Goal: Task Accomplishment & Management: Use online tool/utility

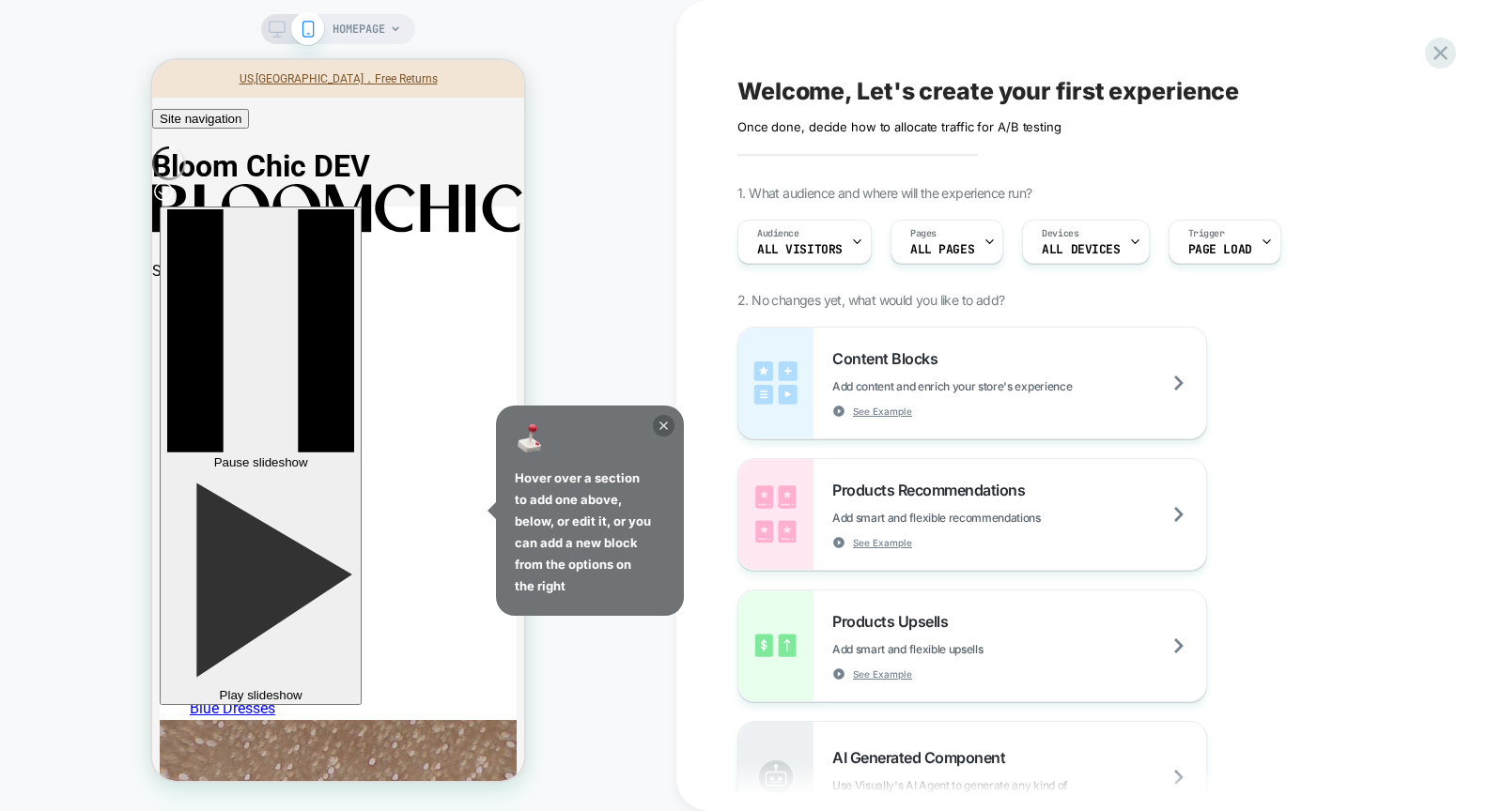
click at [664, 424] on icon at bounding box center [664, 426] width 22 height 22
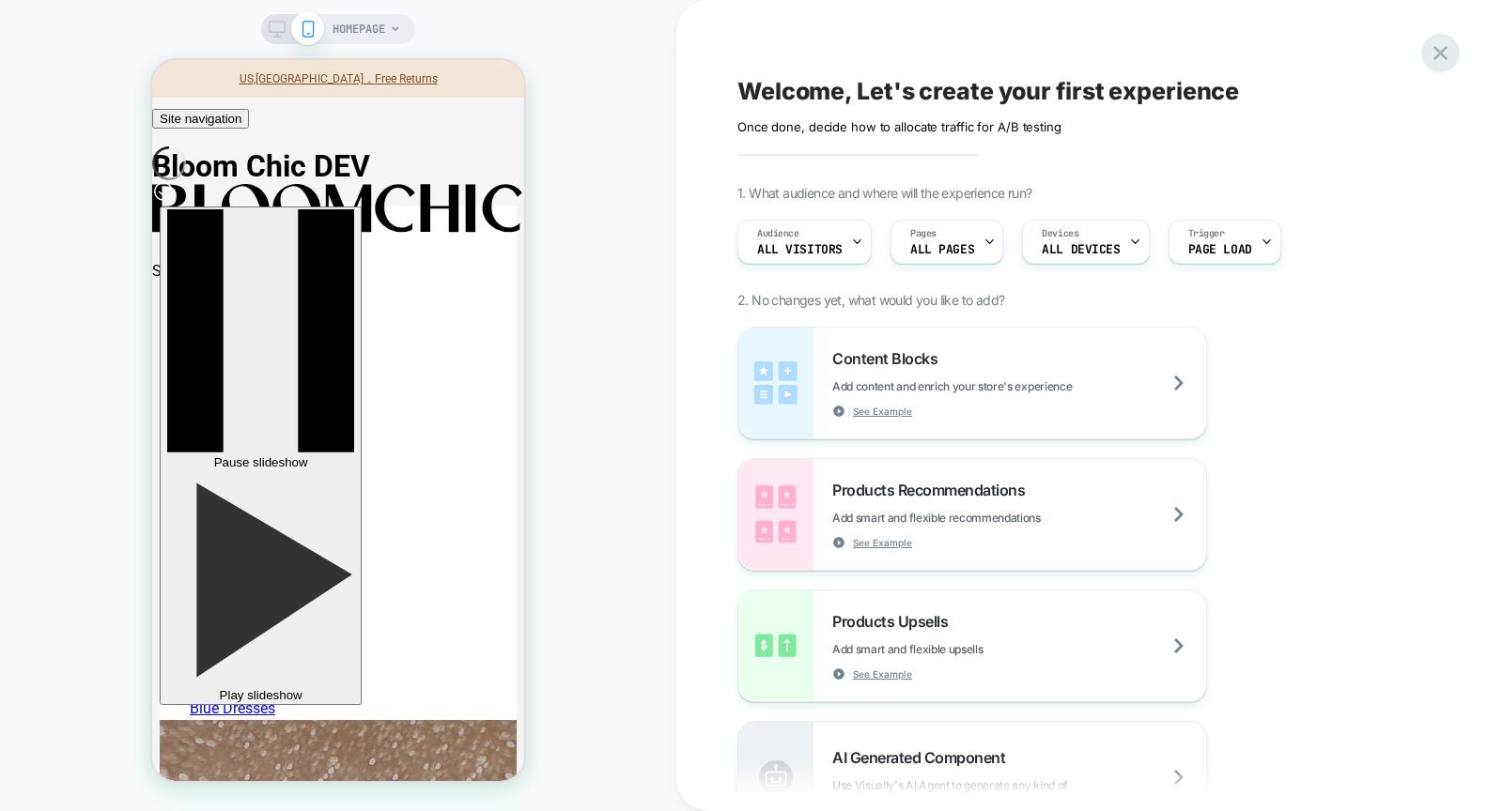
click at [1442, 59] on icon at bounding box center [1439, 52] width 25 height 25
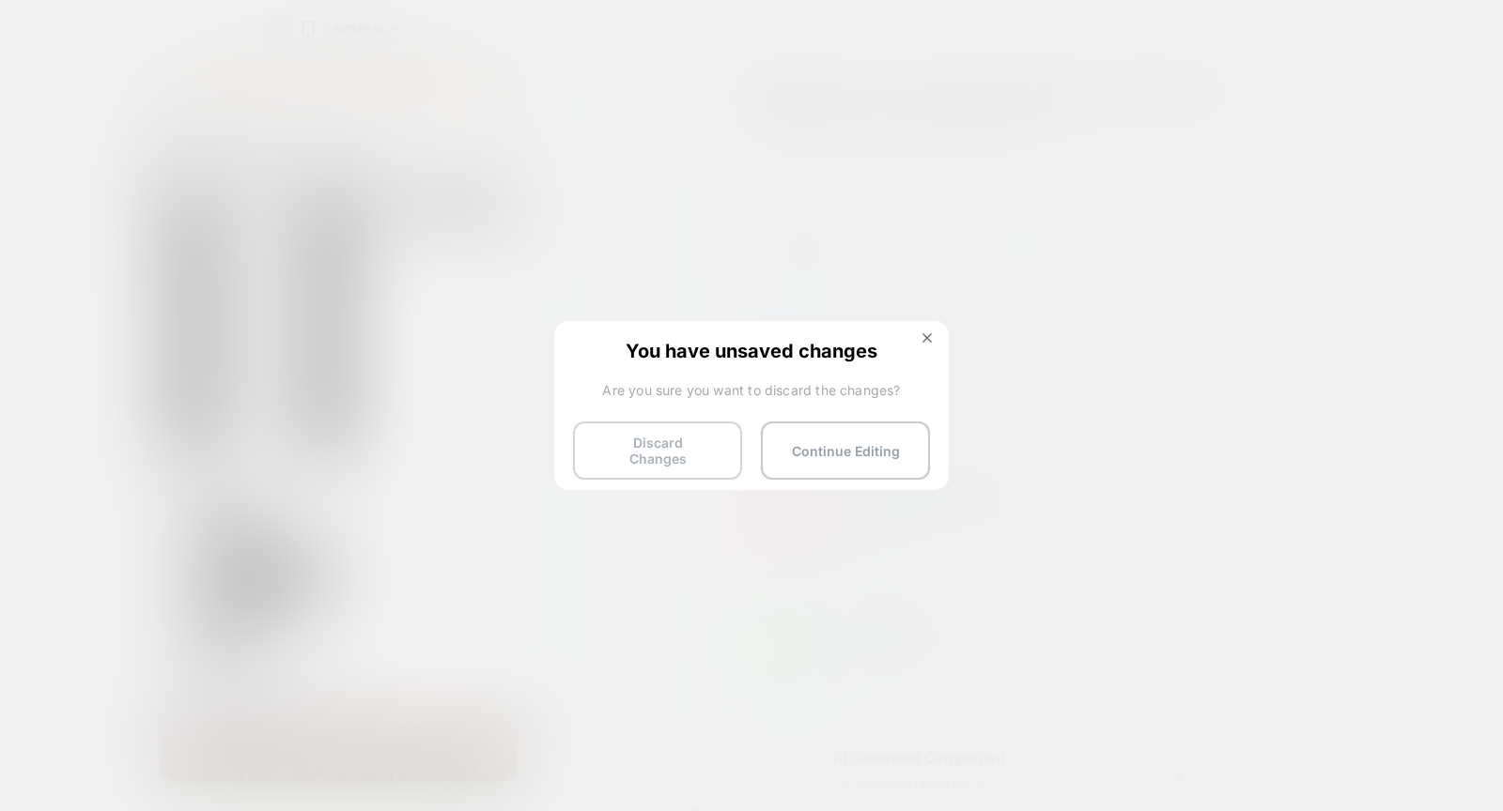
click at [663, 447] on button "Discard Changes" at bounding box center [657, 451] width 169 height 58
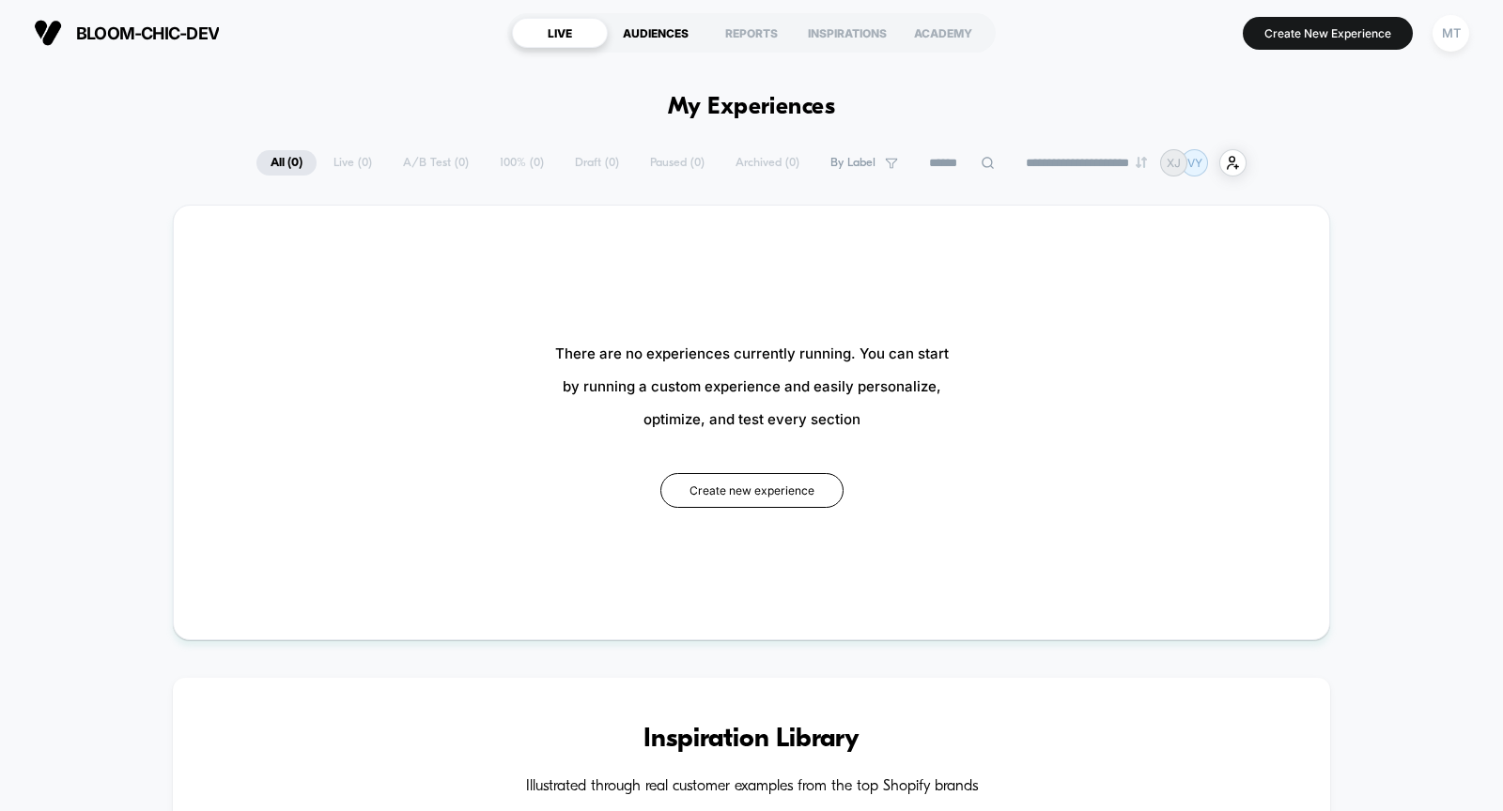
click at [671, 30] on div "AUDIENCES" at bounding box center [656, 33] width 96 height 30
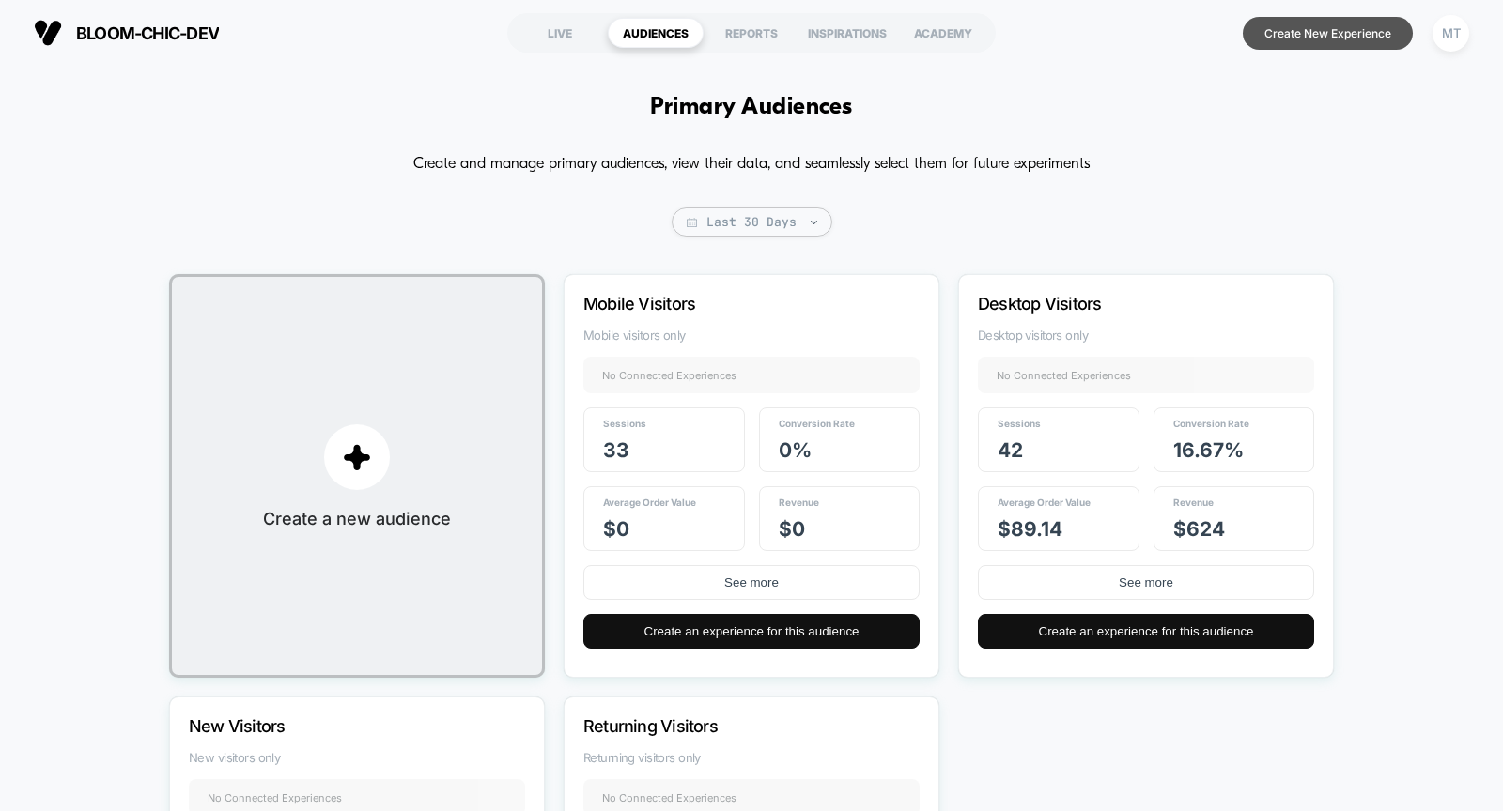
click at [1323, 33] on button "Create New Experience" at bounding box center [1327, 33] width 170 height 33
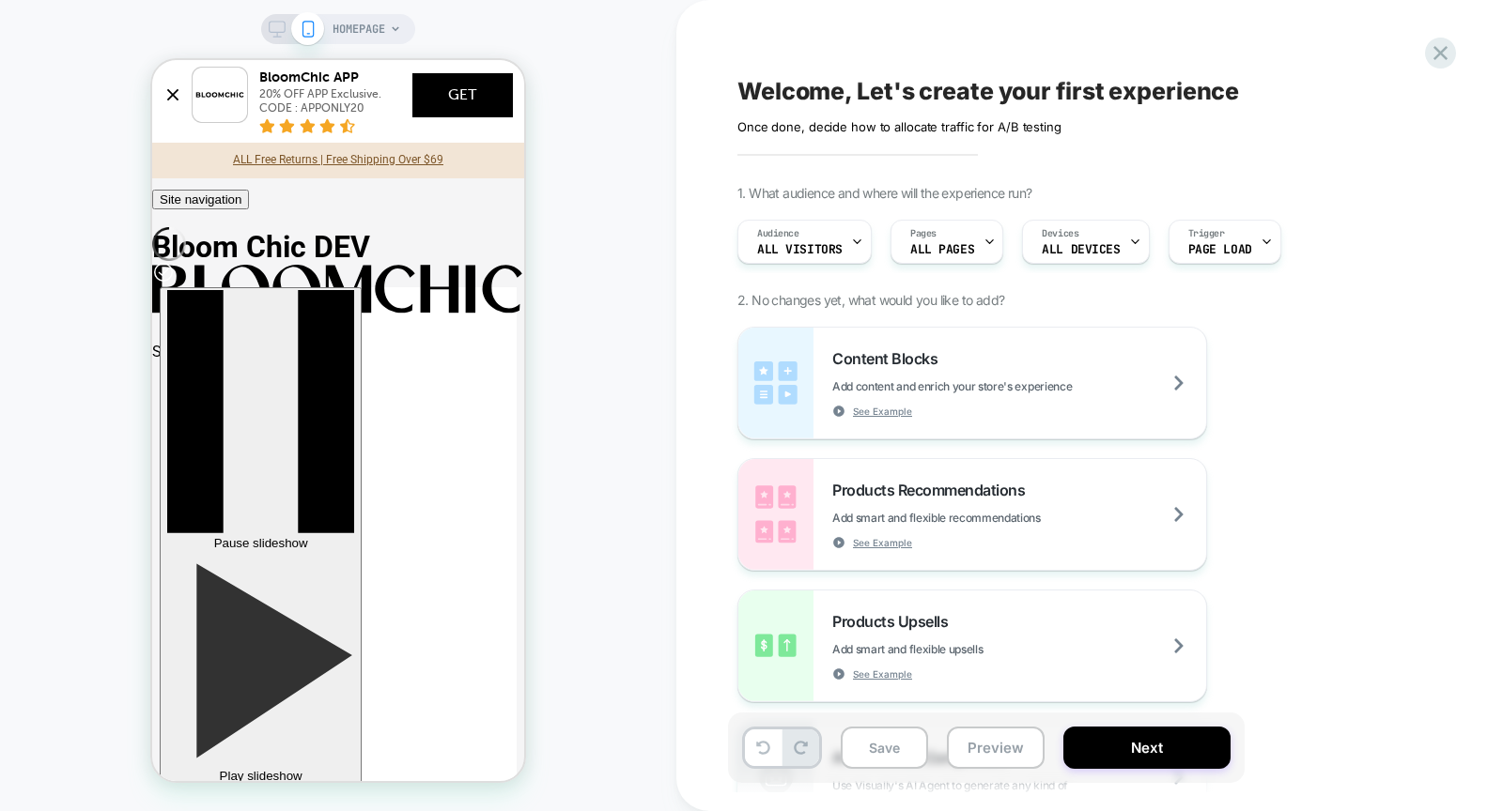
click at [0, 317] on div "HOMEPAGE" at bounding box center [338, 406] width 676 height 774
drag, startPoint x: 0, startPoint y: 317, endPoint x: 19, endPoint y: 315, distance: 19.0
click at [19, 315] on div "HOMEPAGE" at bounding box center [338, 406] width 676 height 774
click at [375, 23] on span "HOMEPAGE" at bounding box center [358, 29] width 53 height 30
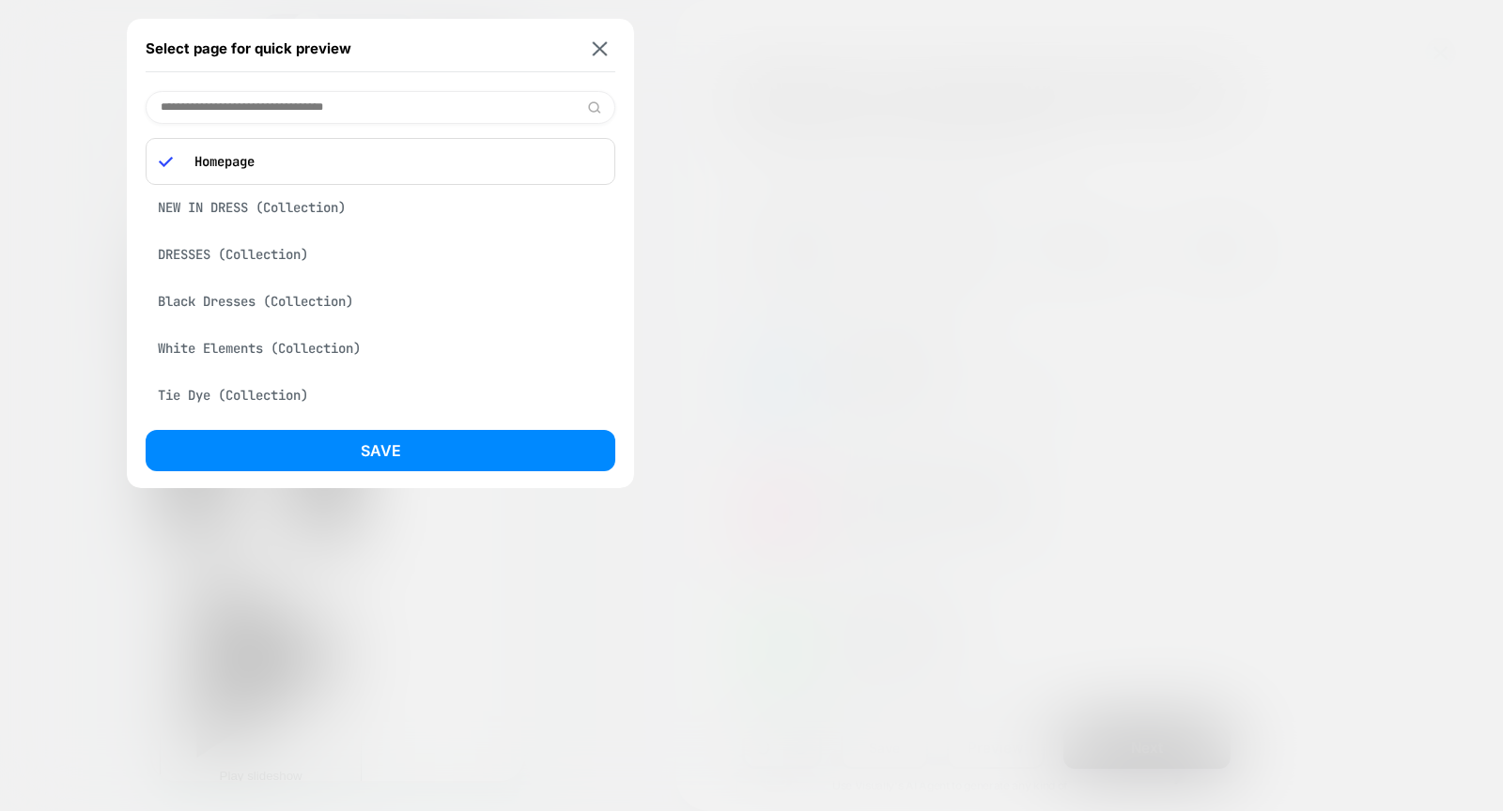
click at [289, 254] on div "DRESSES (Collection)" at bounding box center [381, 255] width 470 height 36
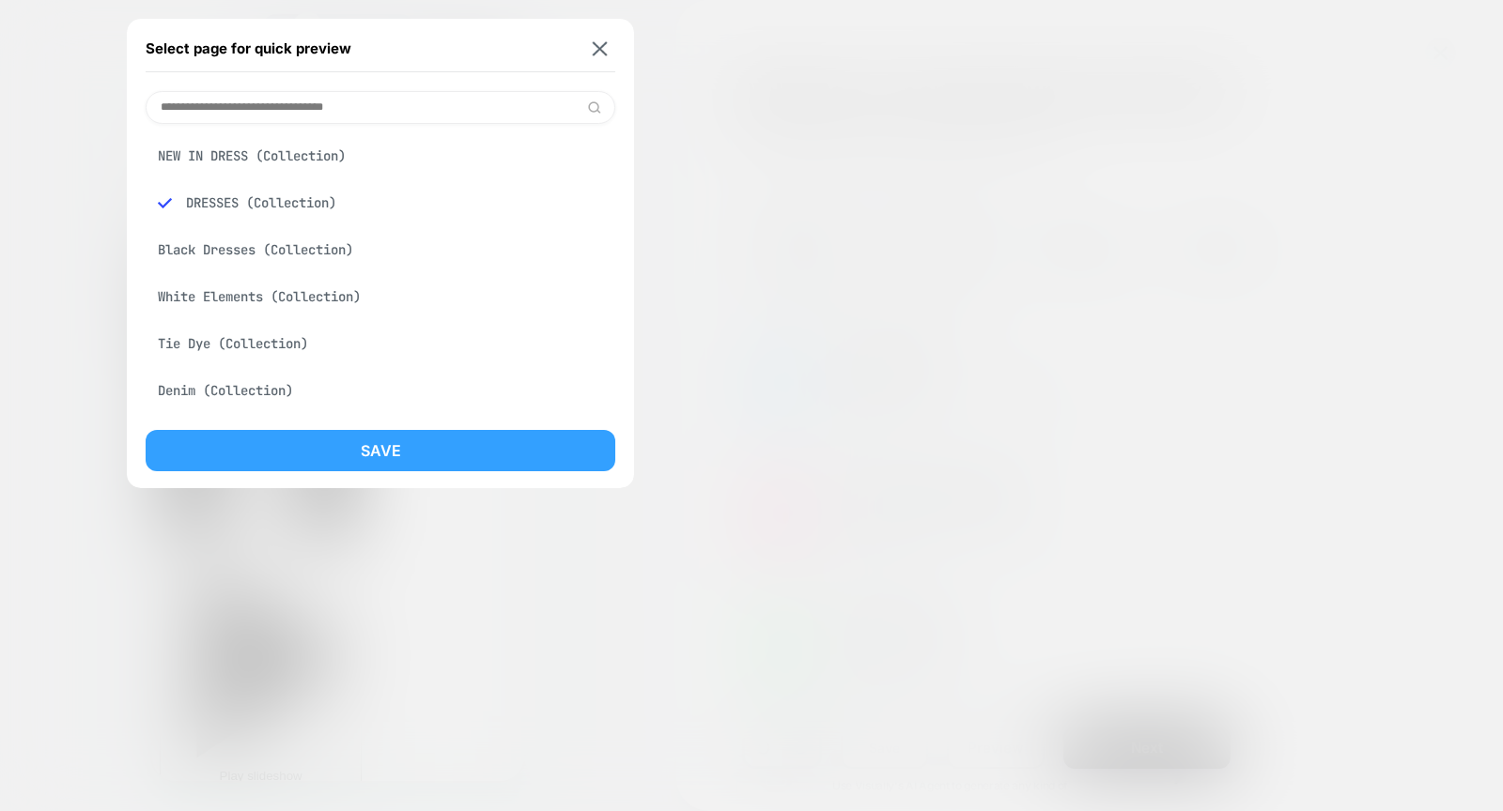
click at [368, 460] on button "Save" at bounding box center [381, 450] width 470 height 41
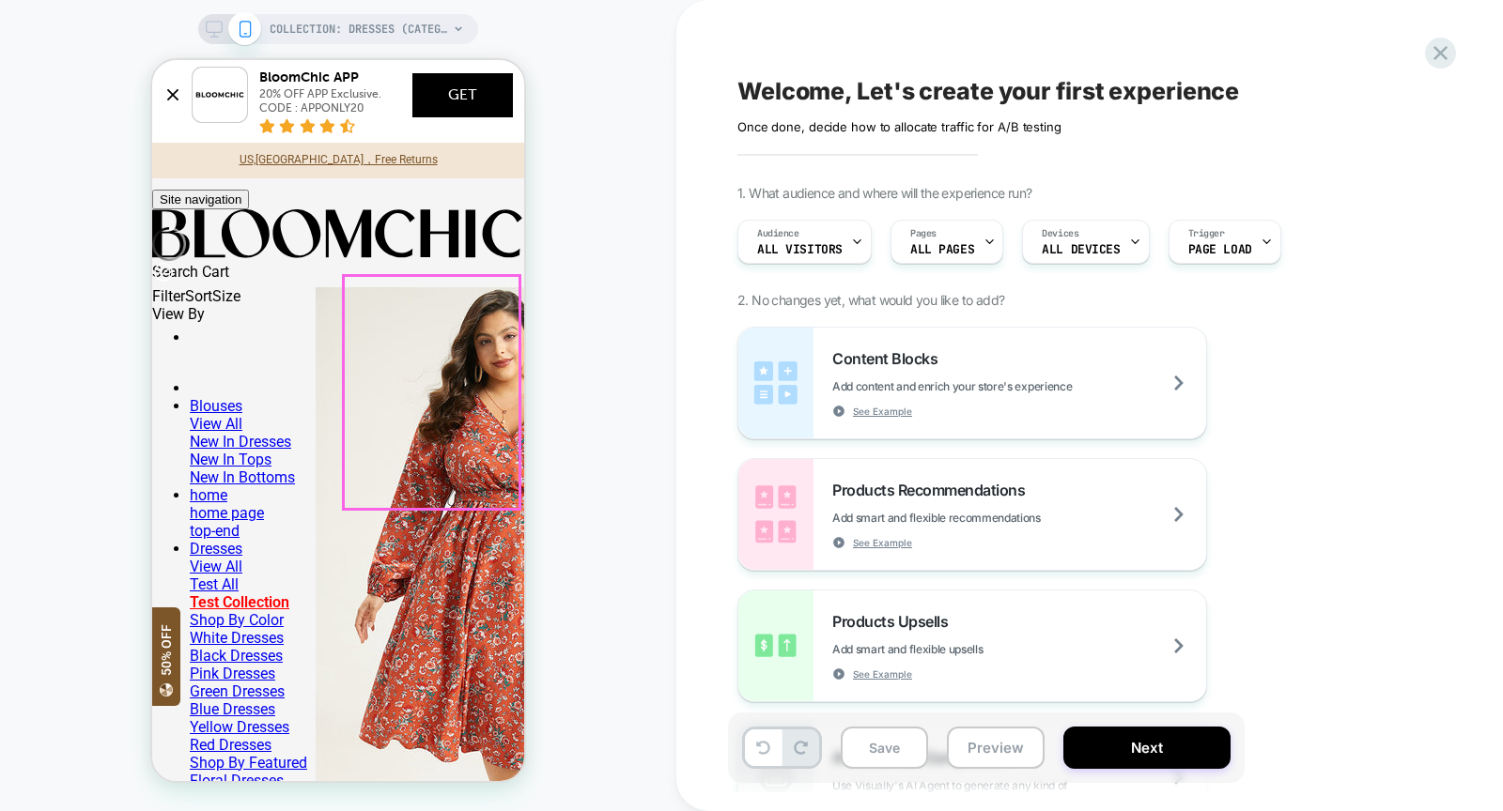
click img
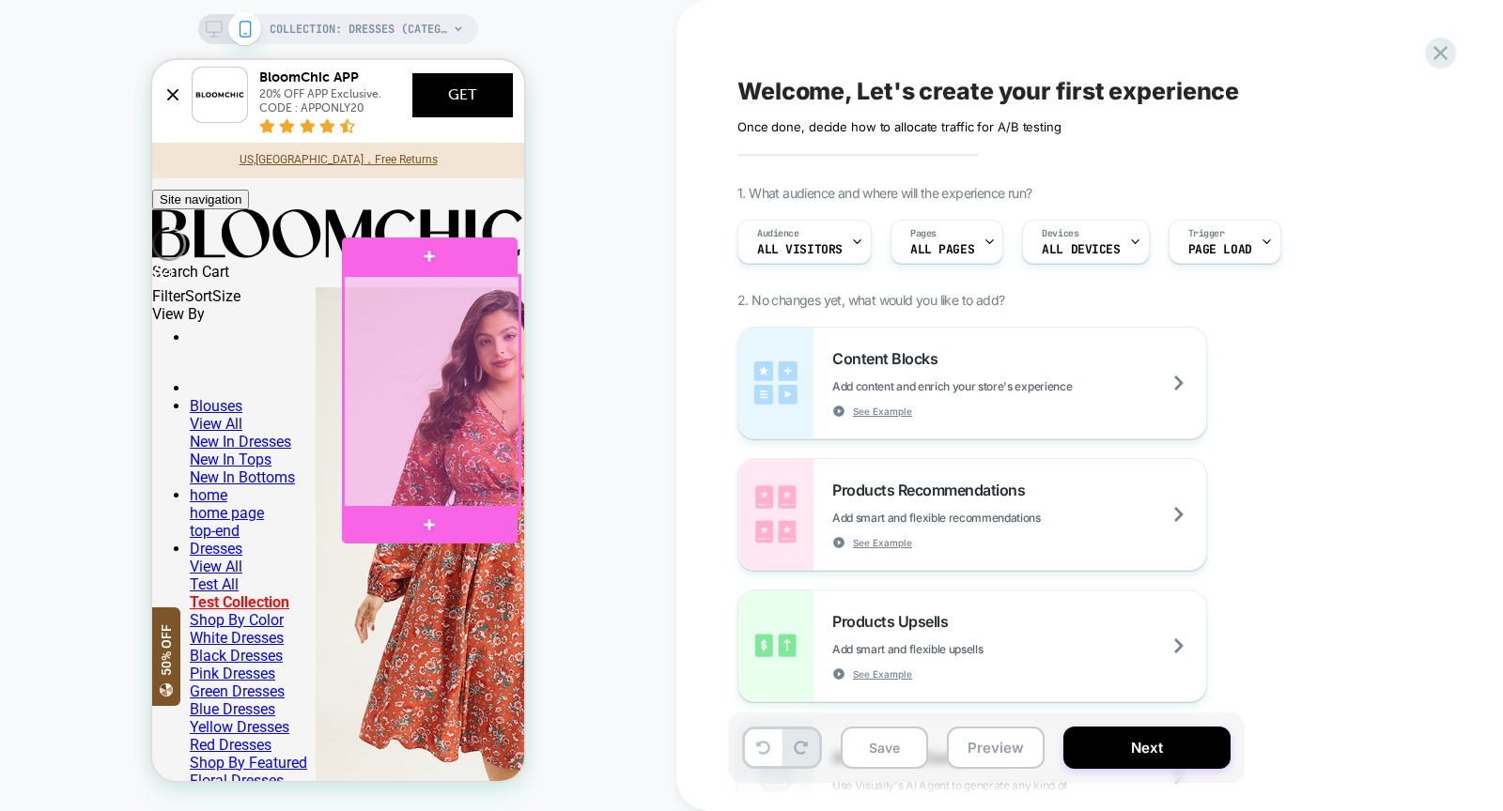
click at [437, 366] on div at bounding box center [431, 392] width 175 height 233
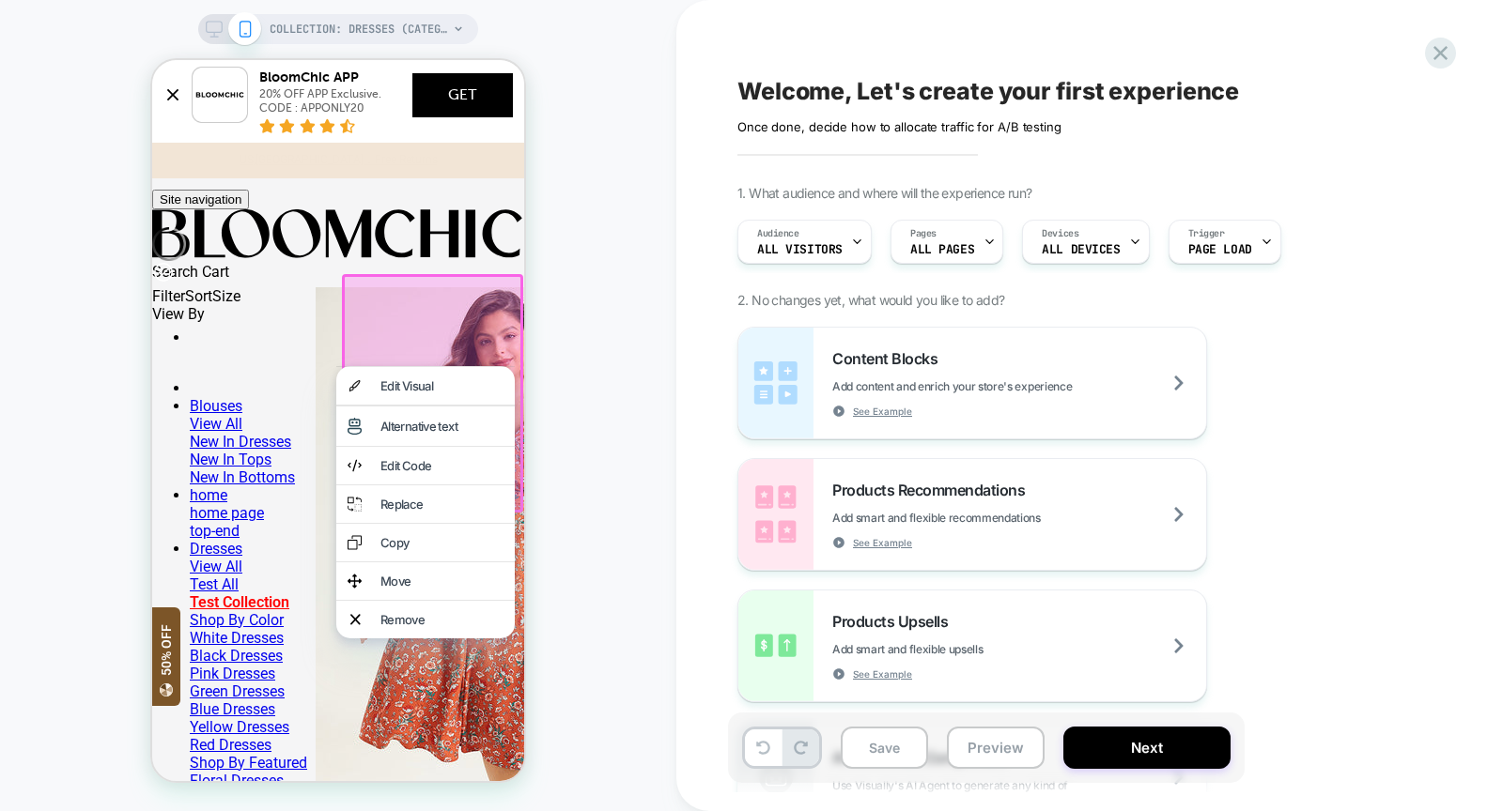
click at [555, 367] on div "COLLECTION: DRESSES (Category) COLLECTION: DRESSES (Category)" at bounding box center [338, 406] width 676 height 774
click img
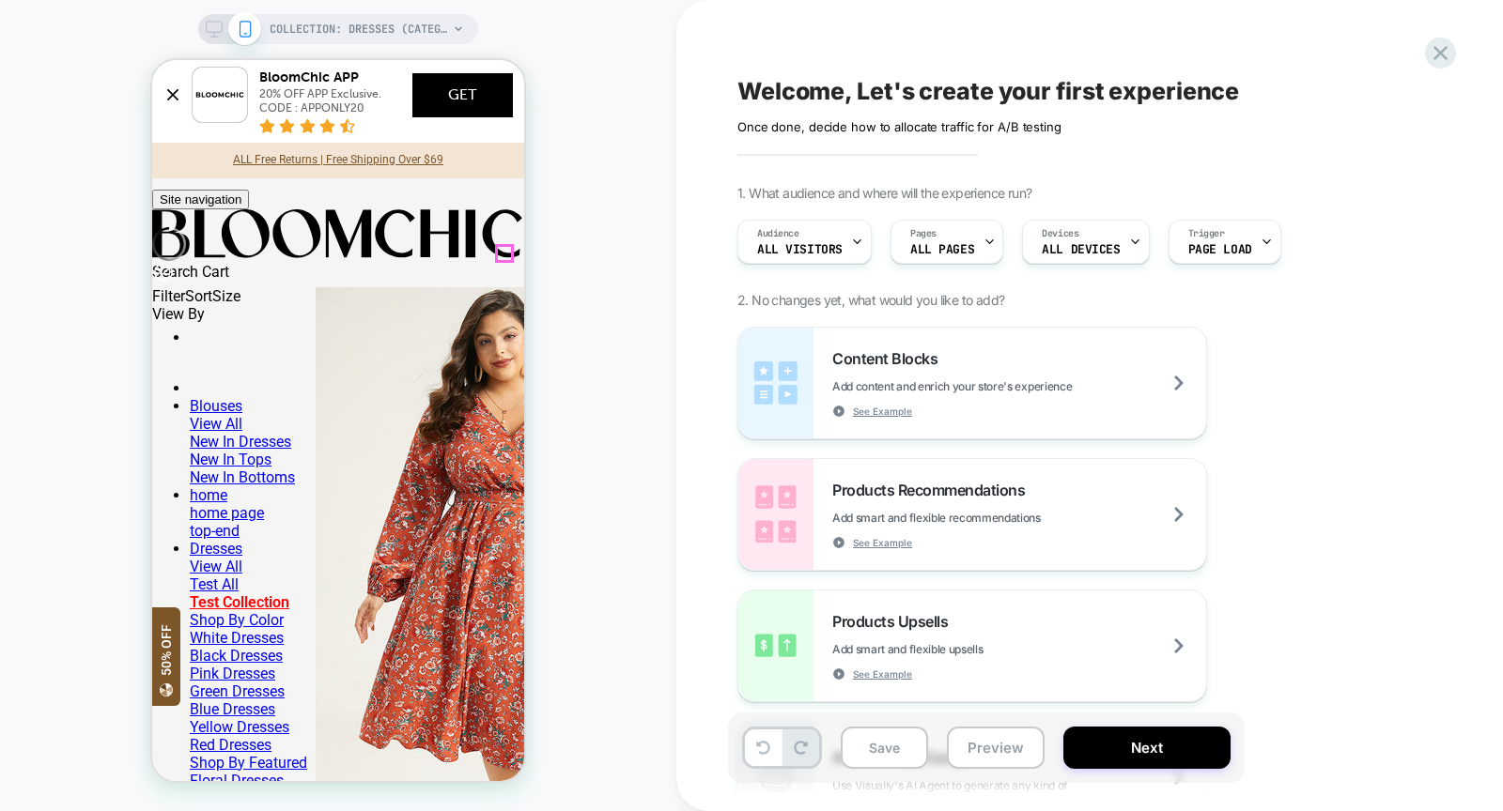
click at [205, 315] on icon at bounding box center [205, 315] width 0 height 0
click at [152, 305] on icon at bounding box center [152, 305] width 0 height 0
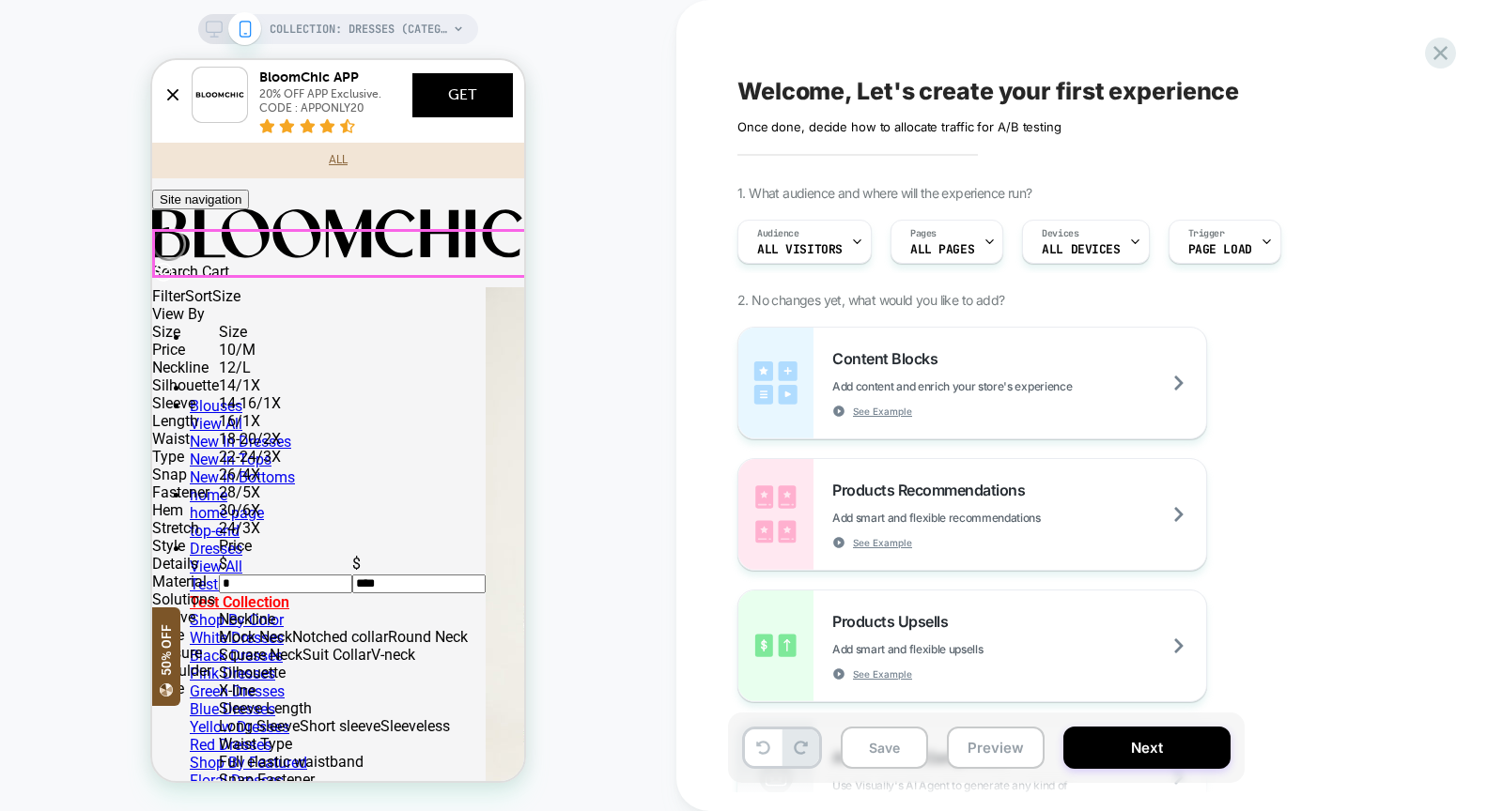
click at [316, 287] on div "Filter Sort Size (0)" at bounding box center [233, 296] width 163 height 18
click at [205, 315] on div at bounding box center [205, 315] width 0 height 0
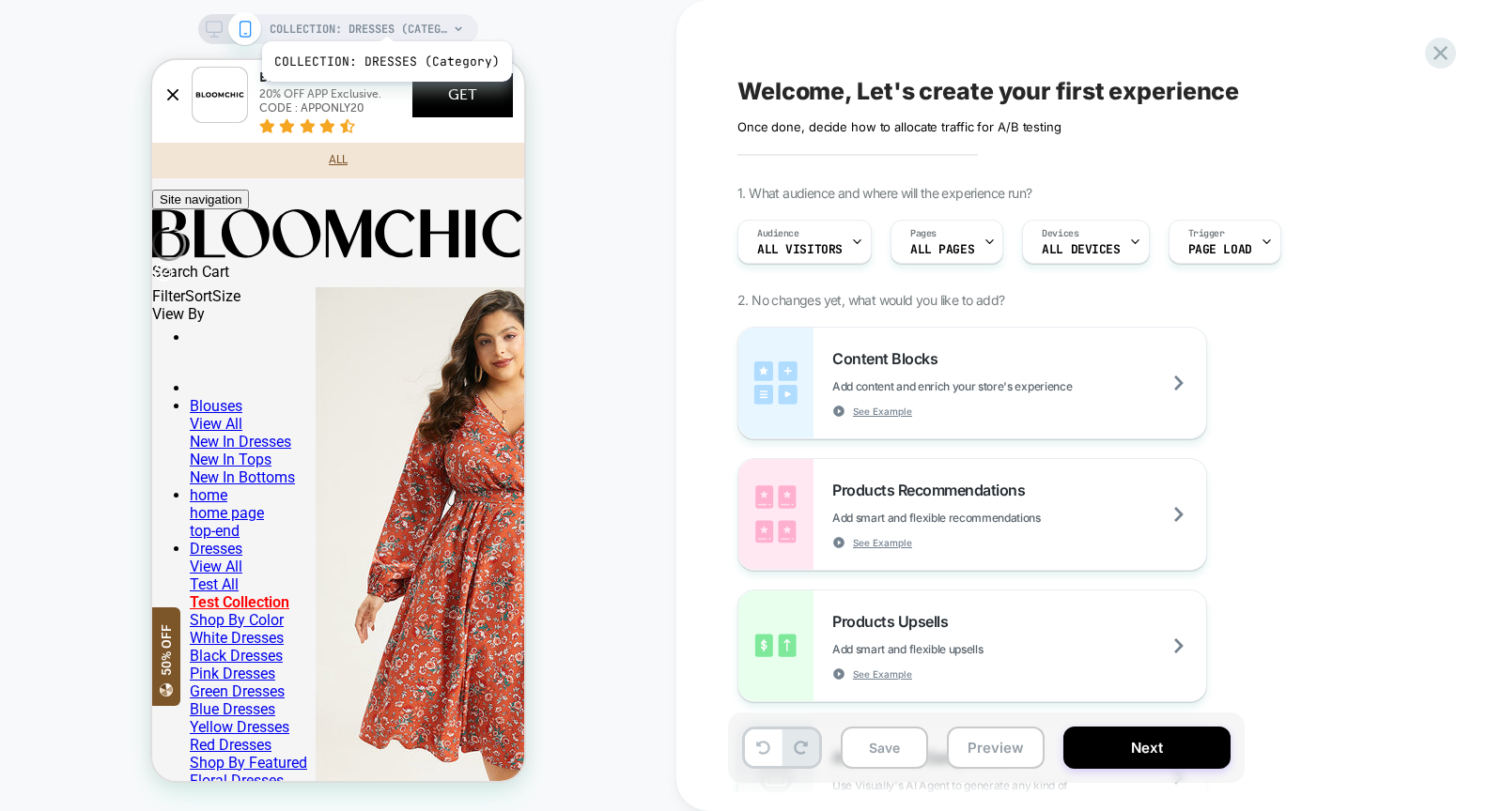
click at [384, 19] on span "COLLECTION: DRESSES (Category)" at bounding box center [359, 29] width 178 height 30
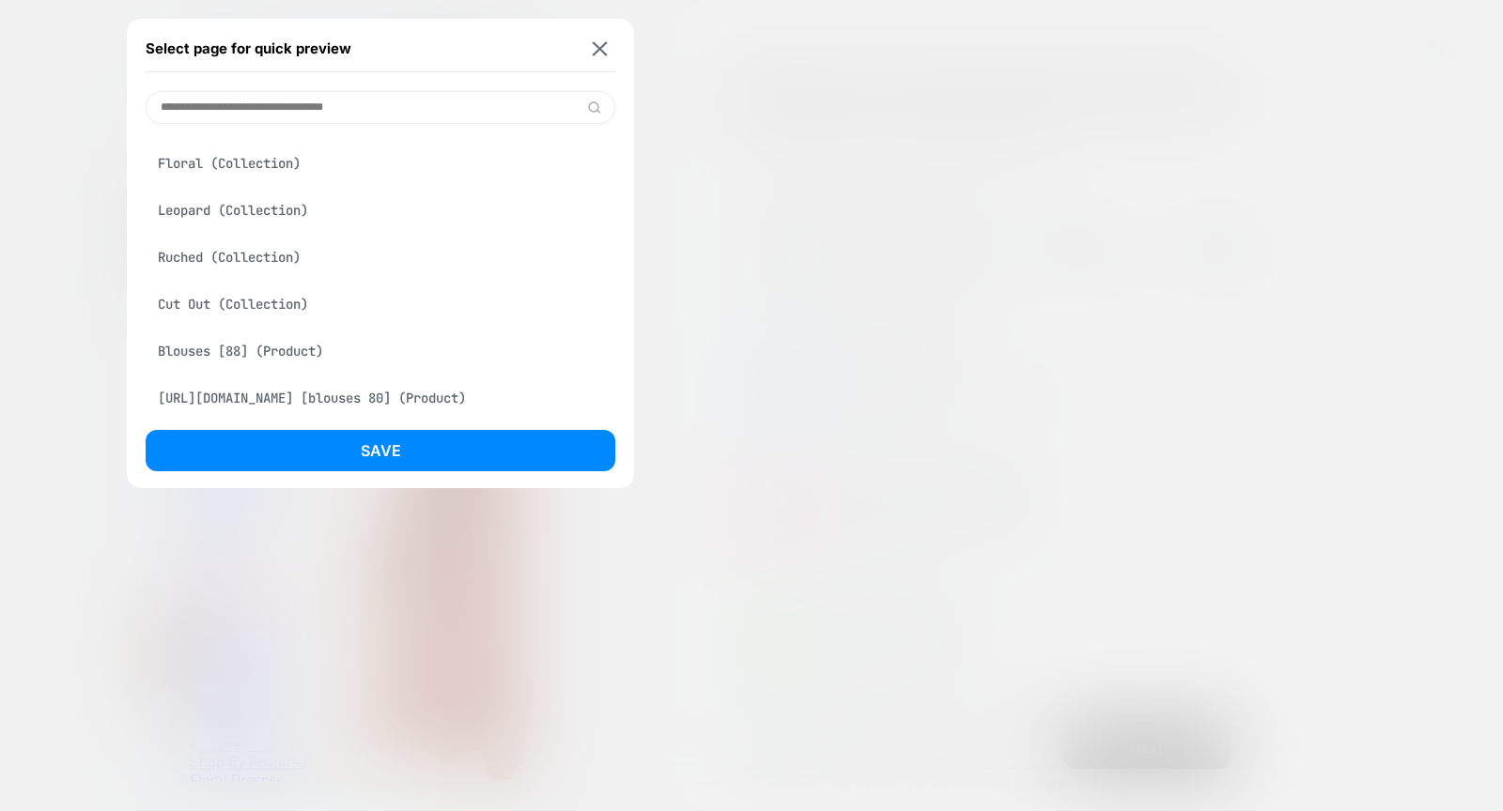
scroll to position [599, 0]
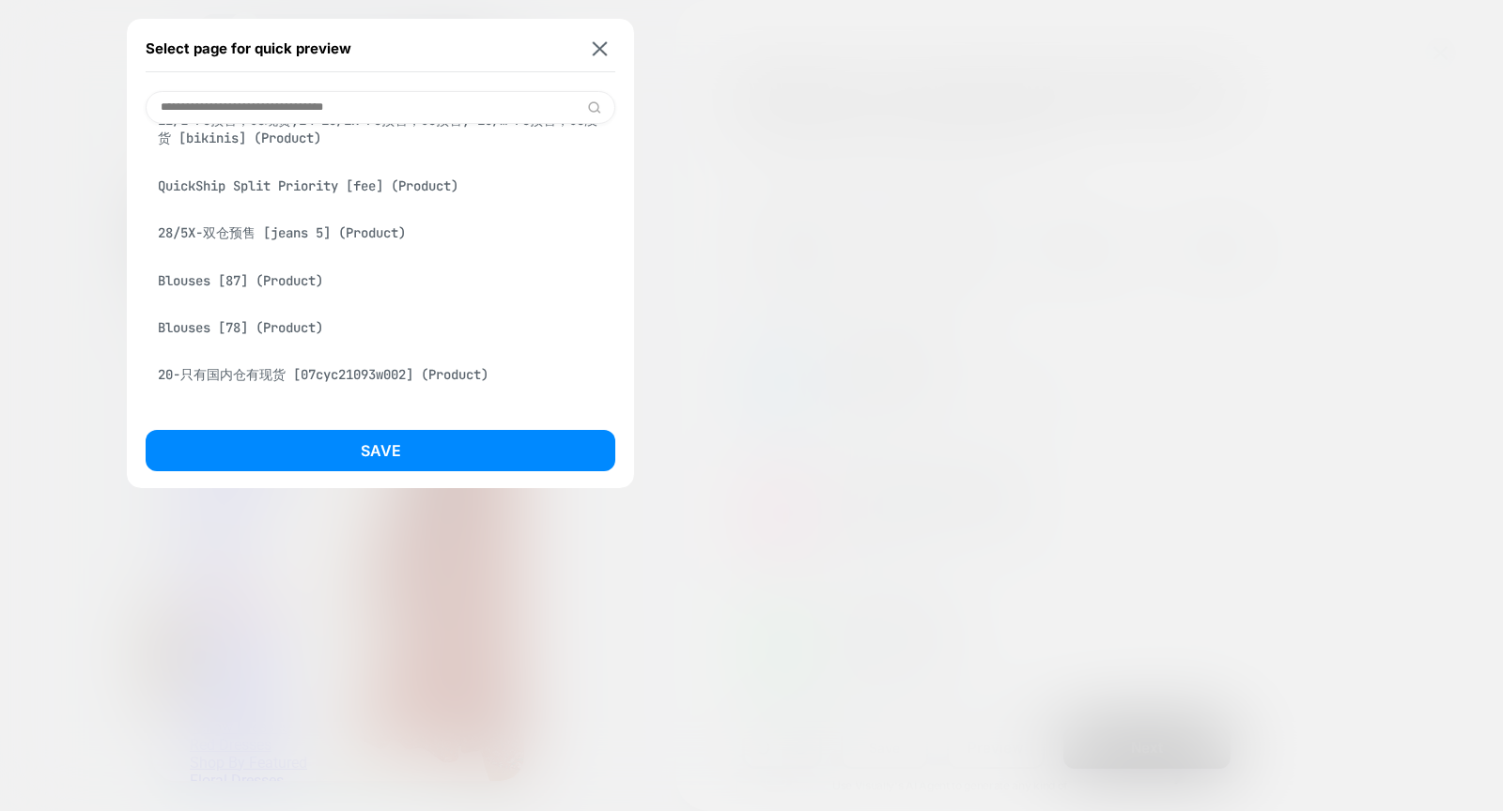
click at [281, 286] on div "Blouses [87] (Product)" at bounding box center [381, 281] width 470 height 36
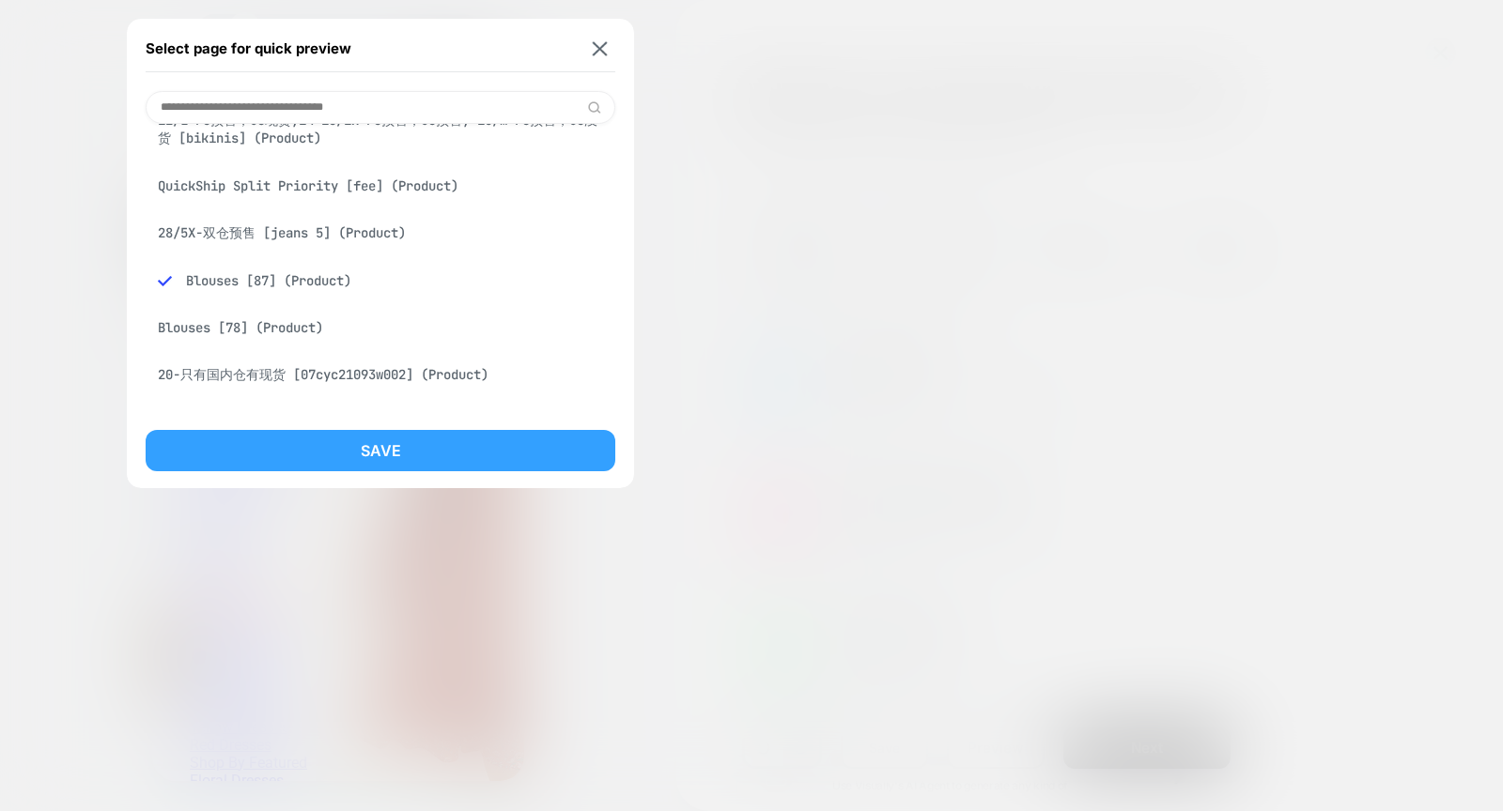
click at [408, 444] on button "Save" at bounding box center [381, 450] width 470 height 41
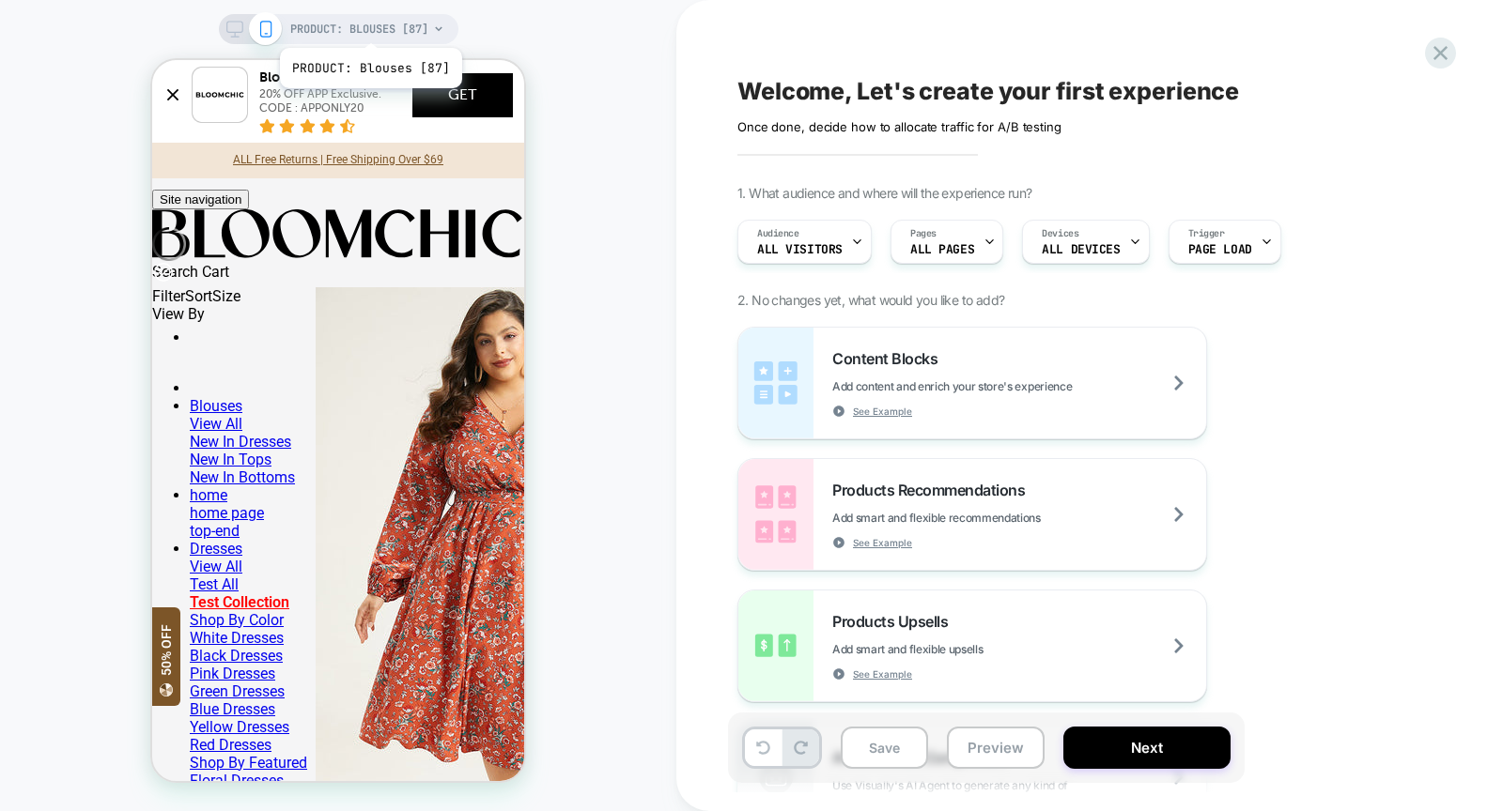
click at [368, 24] on span "PRODUCT: Blouses [87]" at bounding box center [359, 29] width 138 height 30
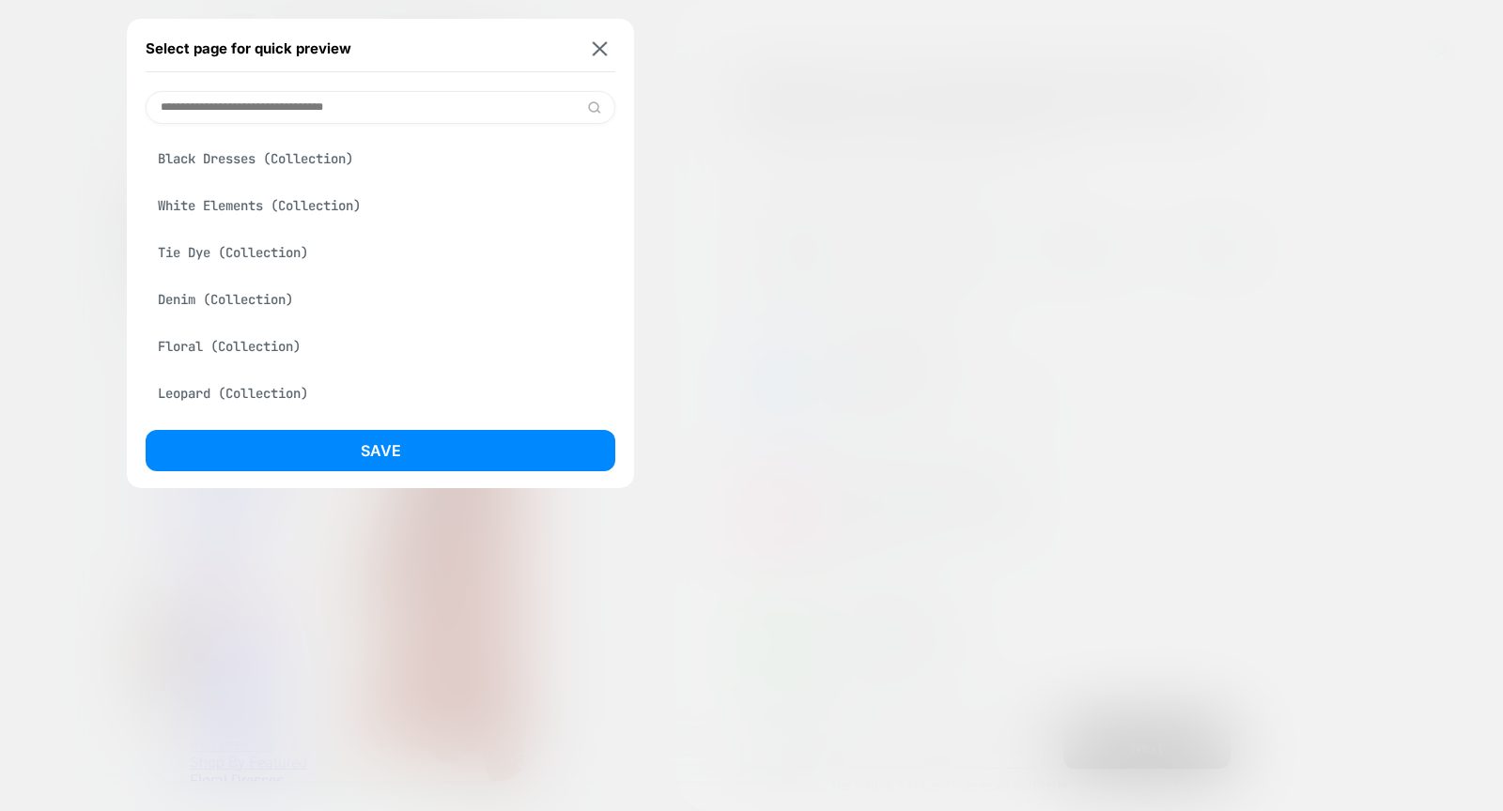
scroll to position [161, 0]
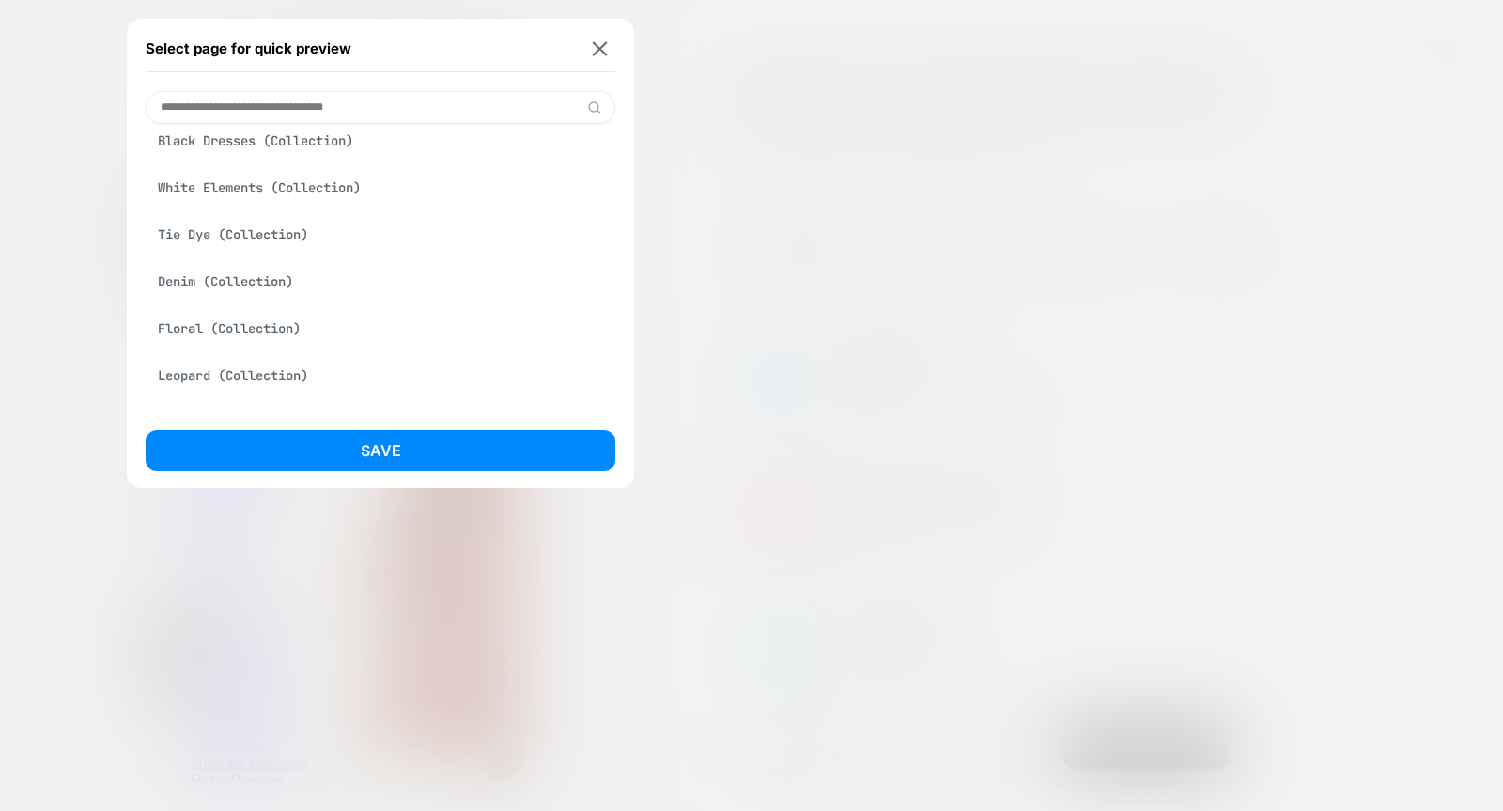
click at [256, 331] on div "Floral (Collection)" at bounding box center [381, 329] width 470 height 36
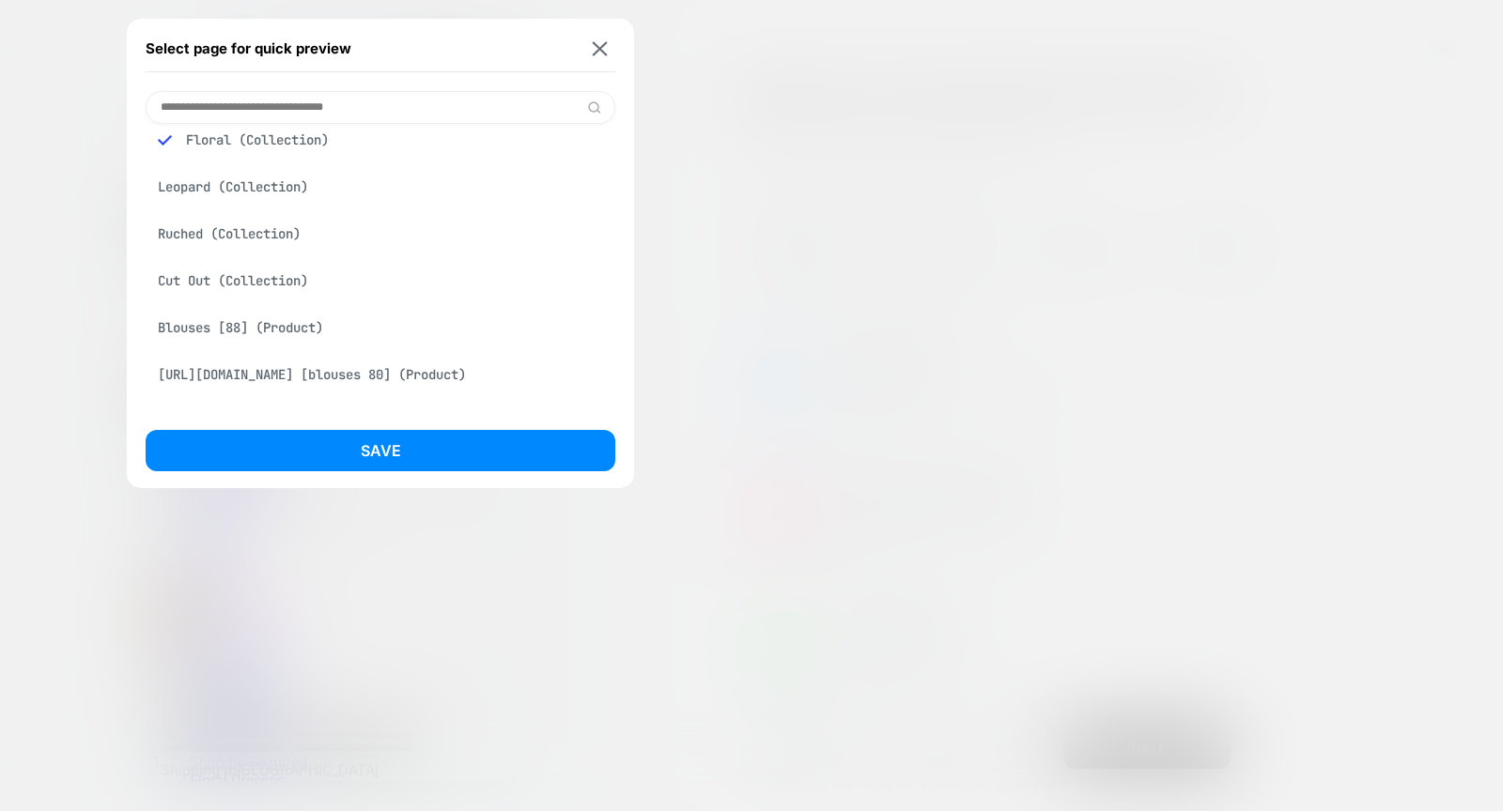
scroll to position [351, 0]
click at [308, 330] on div "Blouses [88] (Product)" at bounding box center [381, 326] width 470 height 36
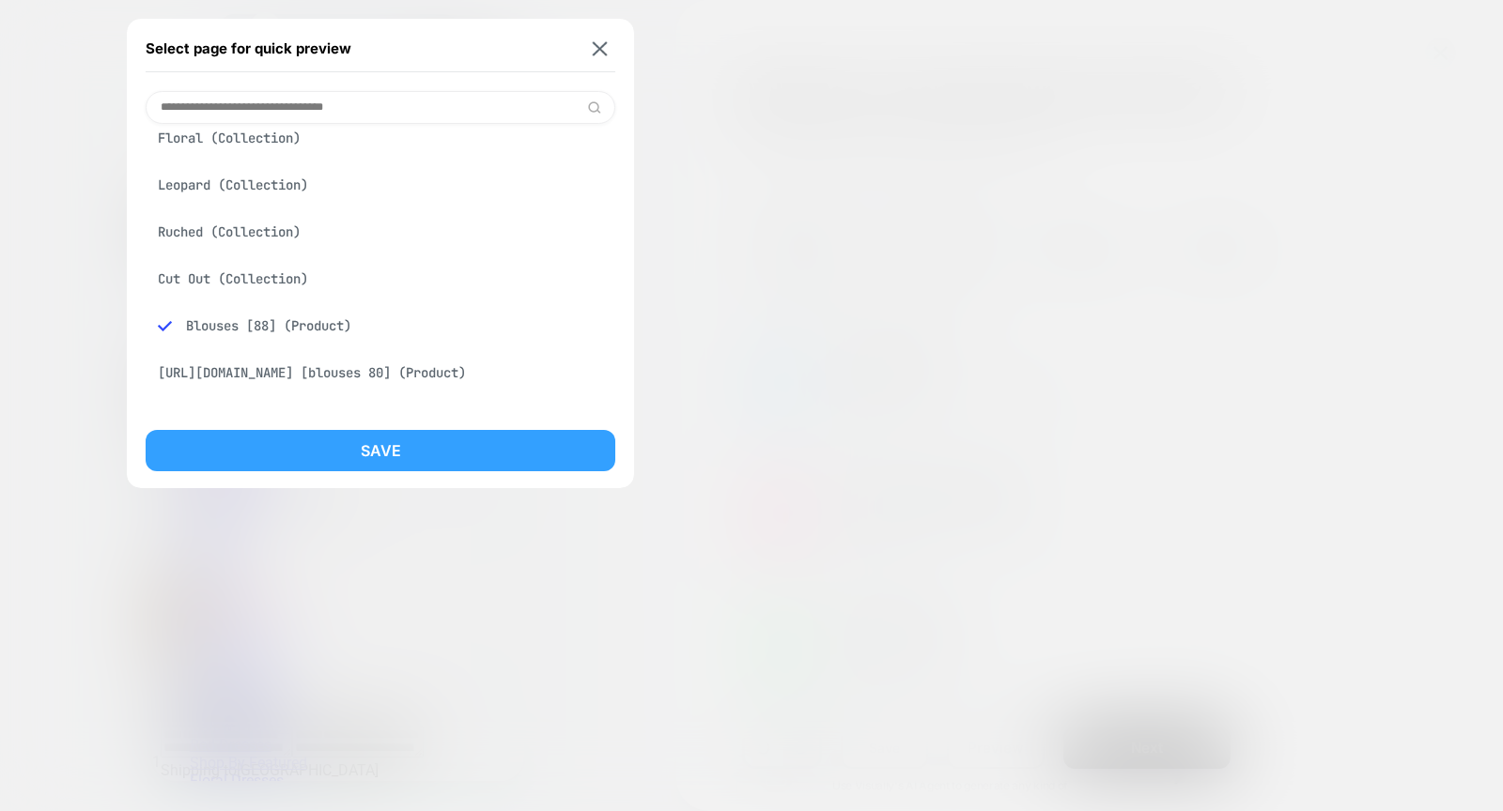
click at [387, 440] on button "Save" at bounding box center [381, 450] width 470 height 41
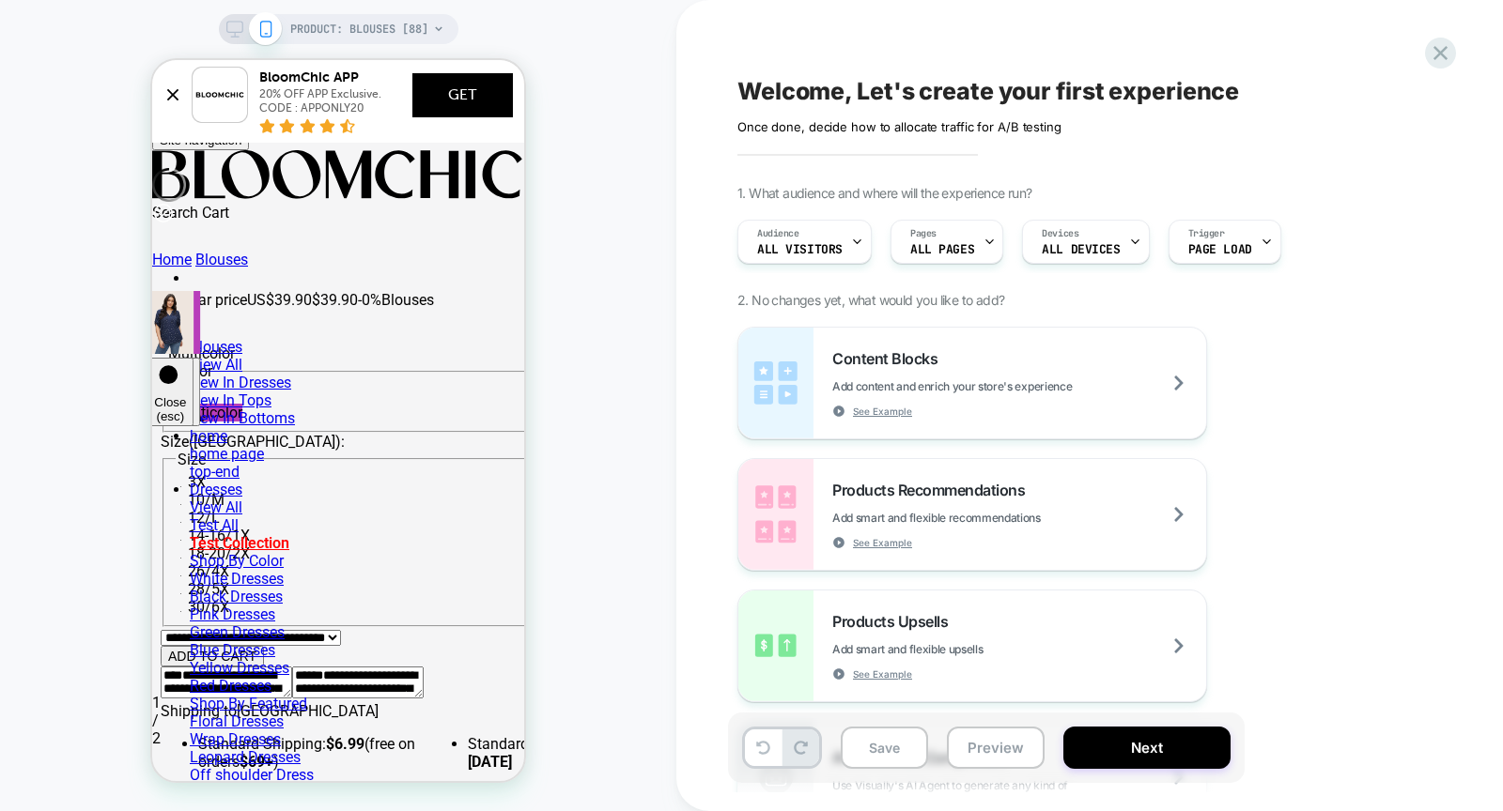
scroll to position [0, 0]
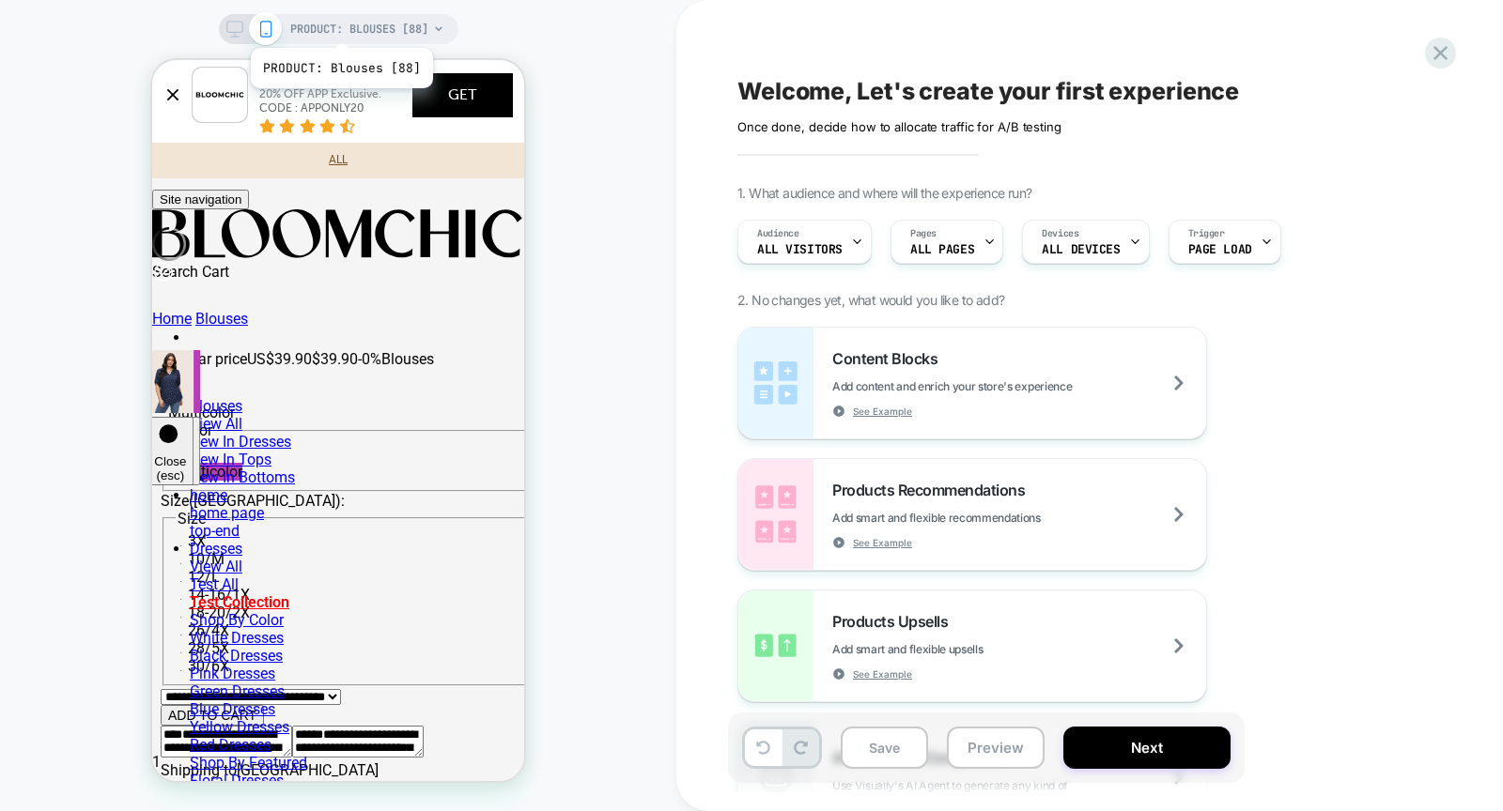
click at [339, 24] on span "PRODUCT: Blouses [88]" at bounding box center [359, 29] width 138 height 30
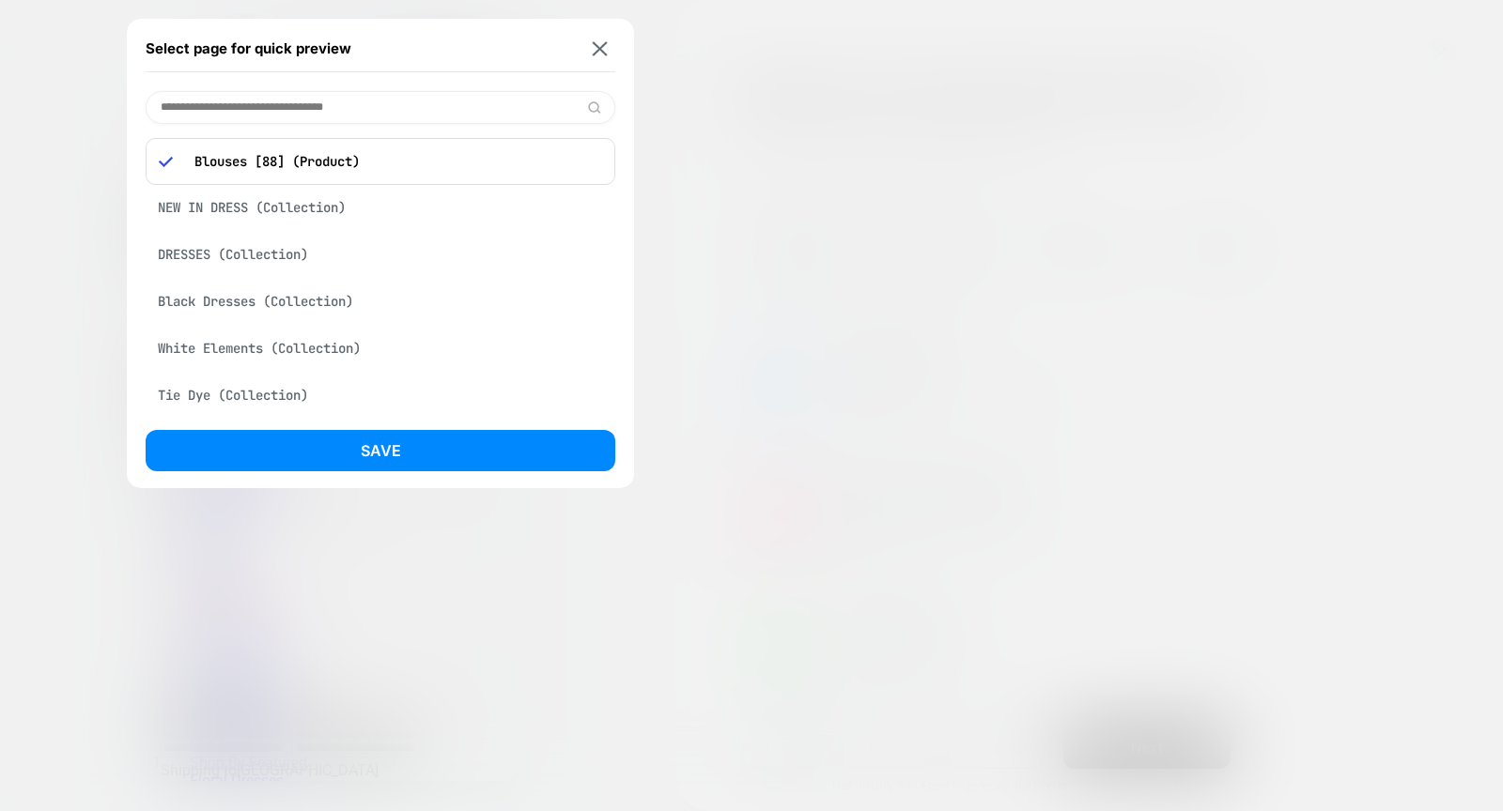
click at [279, 311] on div "Black Dresses (Collection)" at bounding box center [381, 302] width 470 height 36
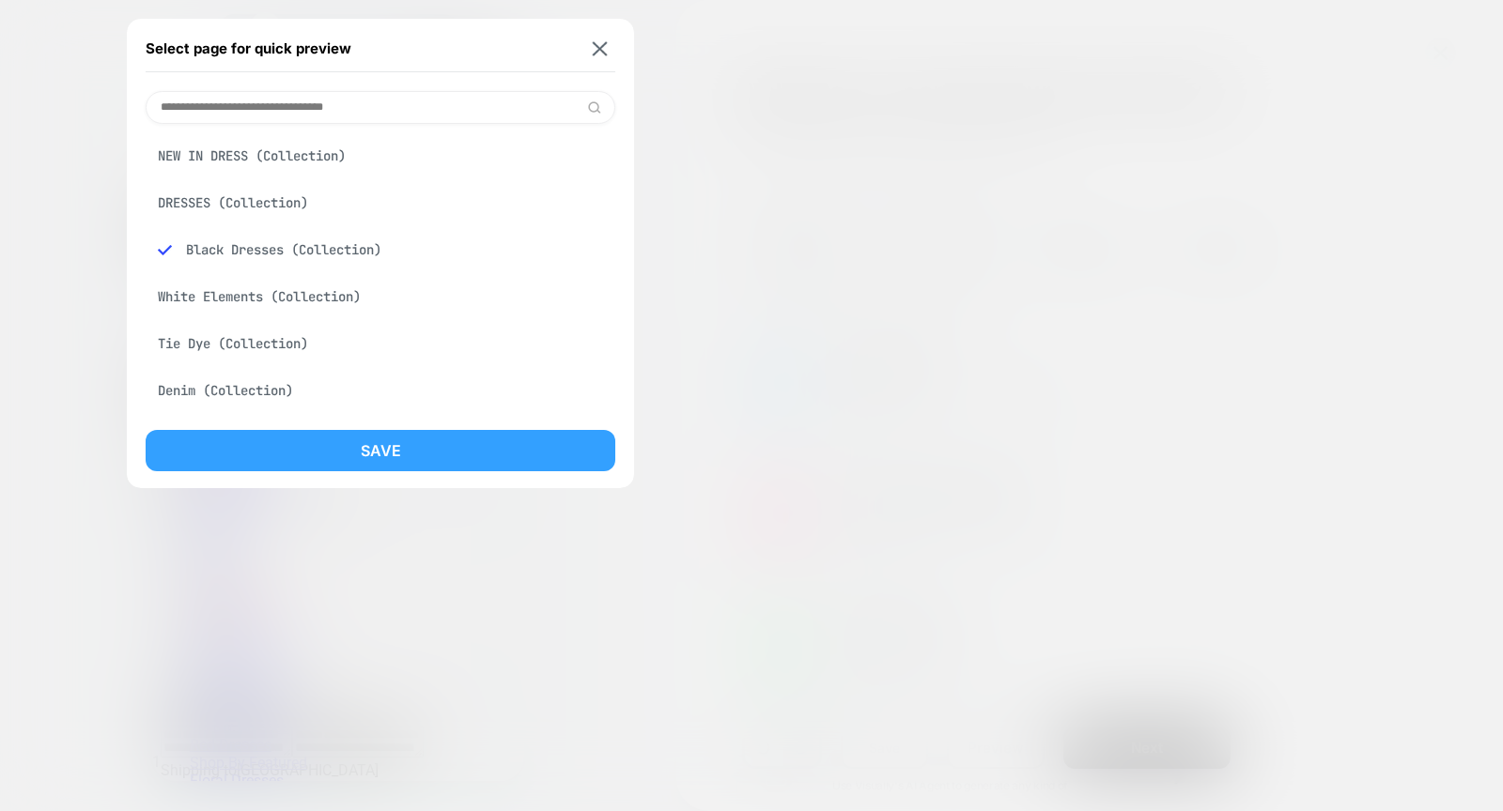
click at [354, 436] on button "Save" at bounding box center [381, 450] width 470 height 41
